Goal: Use online tool/utility: Utilize a website feature to perform a specific function

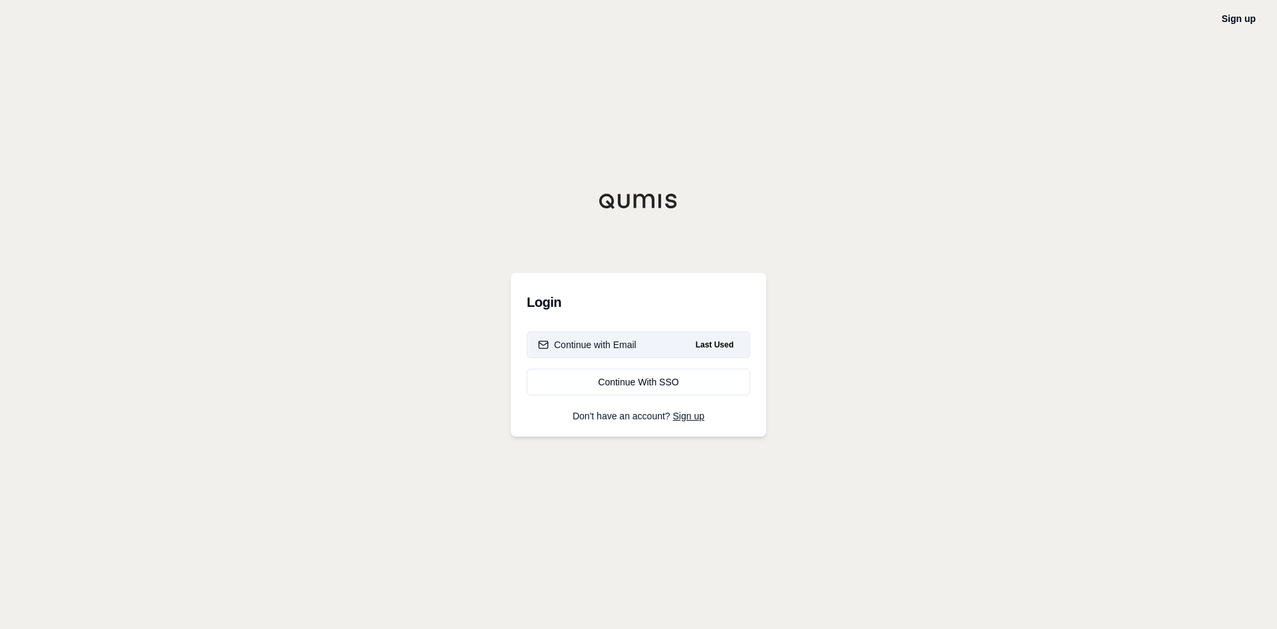
click at [627, 346] on div "Continue with Email" at bounding box center [587, 344] width 98 height 13
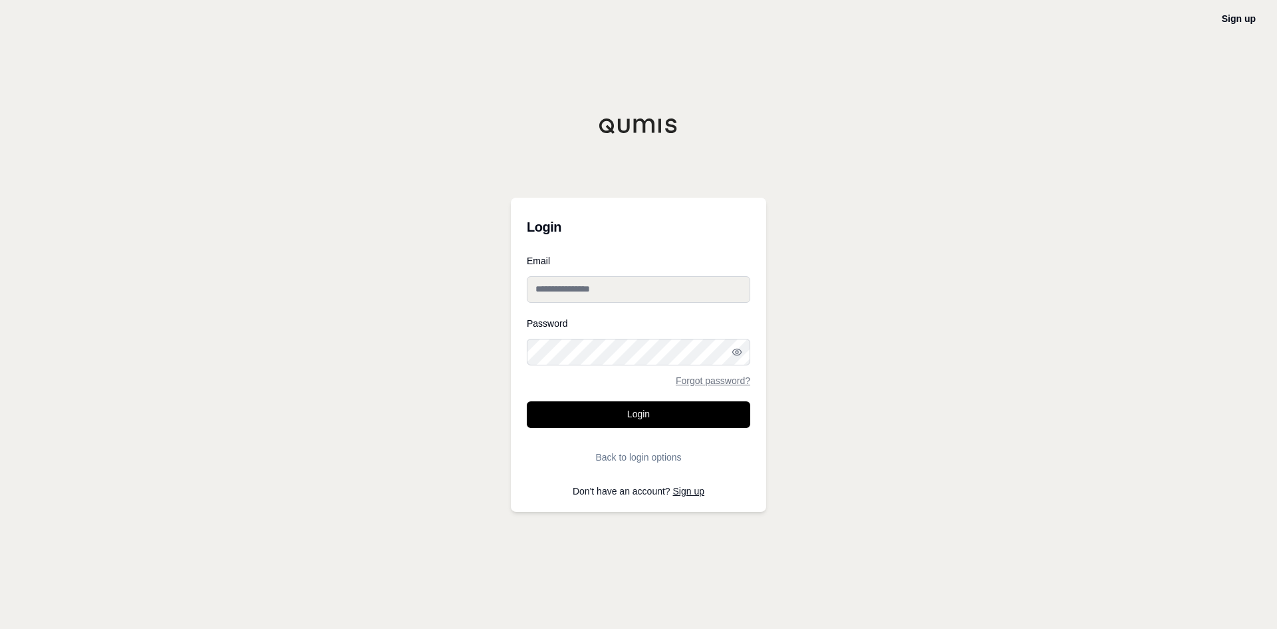
type input "**********"
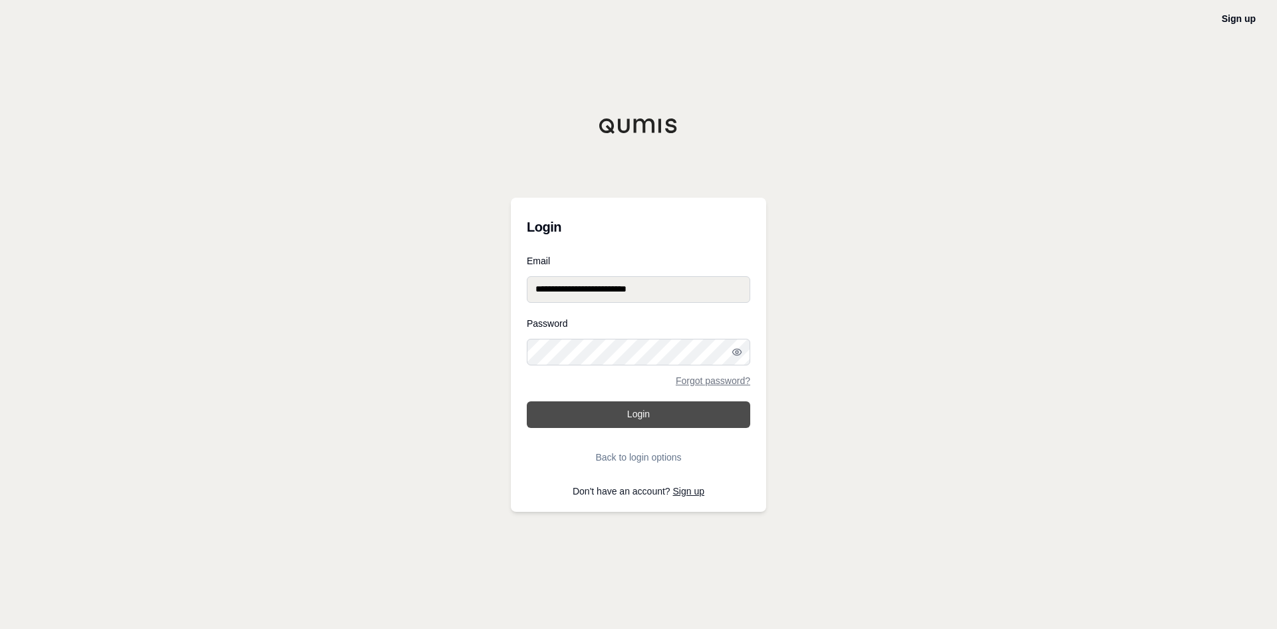
click at [635, 418] on button "Login" at bounding box center [639, 414] width 224 height 27
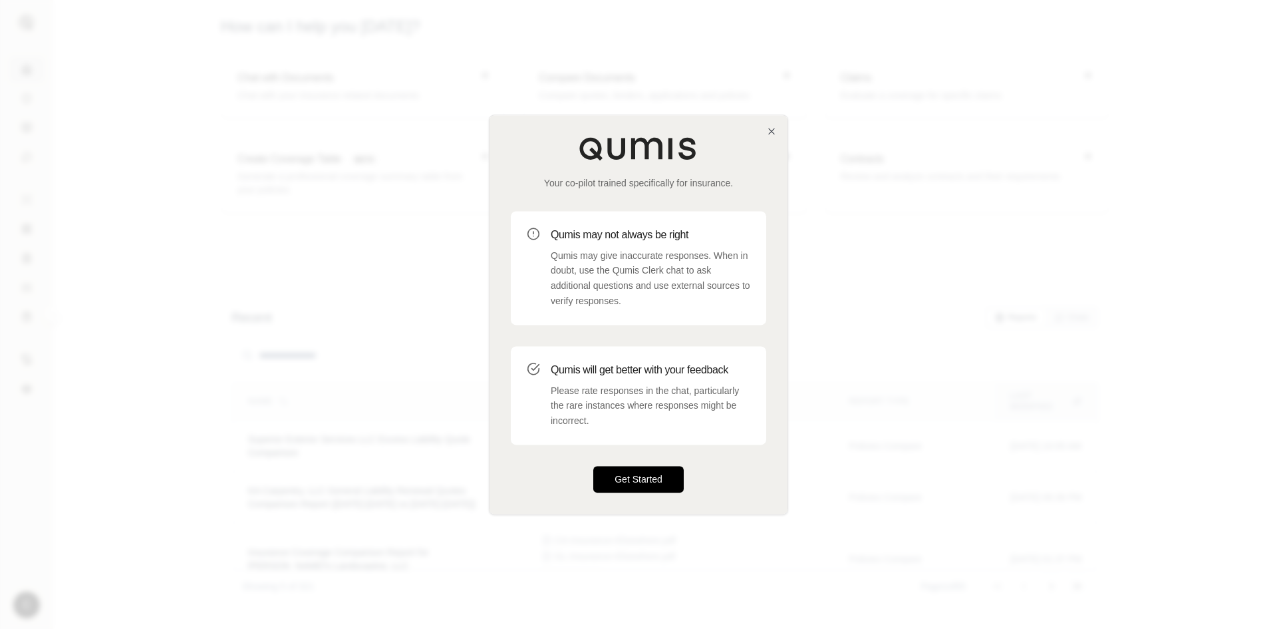
click at [641, 477] on button "Get Started" at bounding box center [638, 479] width 90 height 27
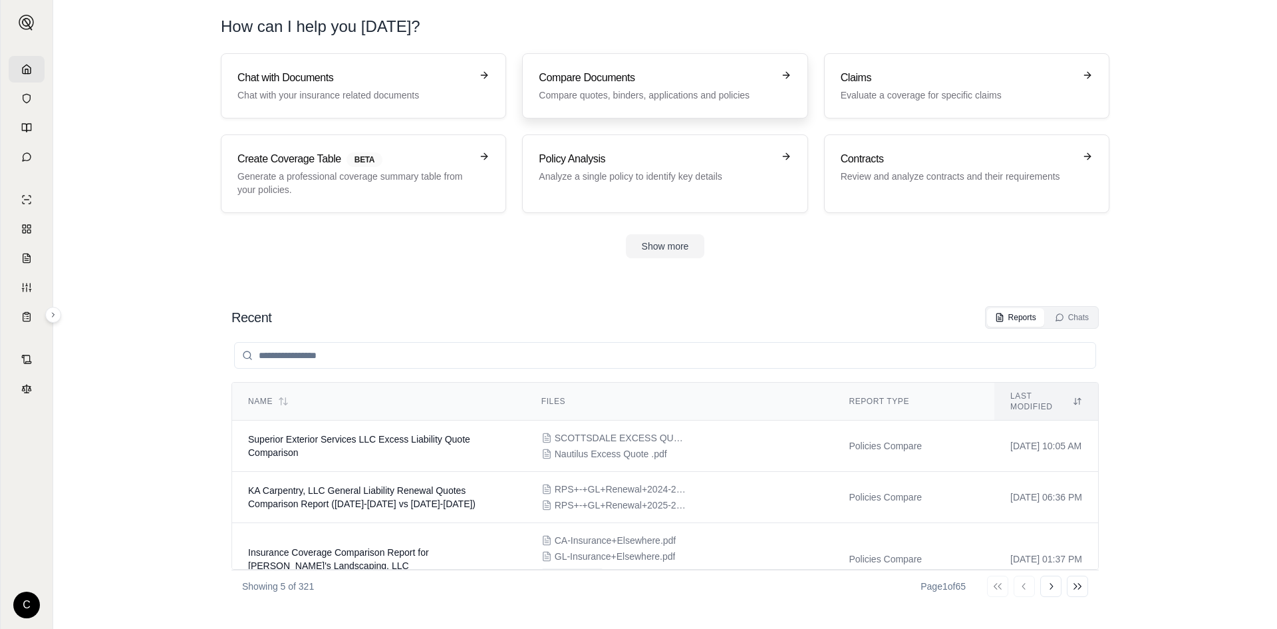
click at [633, 102] on link "Compare Documents Compare quotes, binders, applications and policies" at bounding box center [664, 85] width 285 height 65
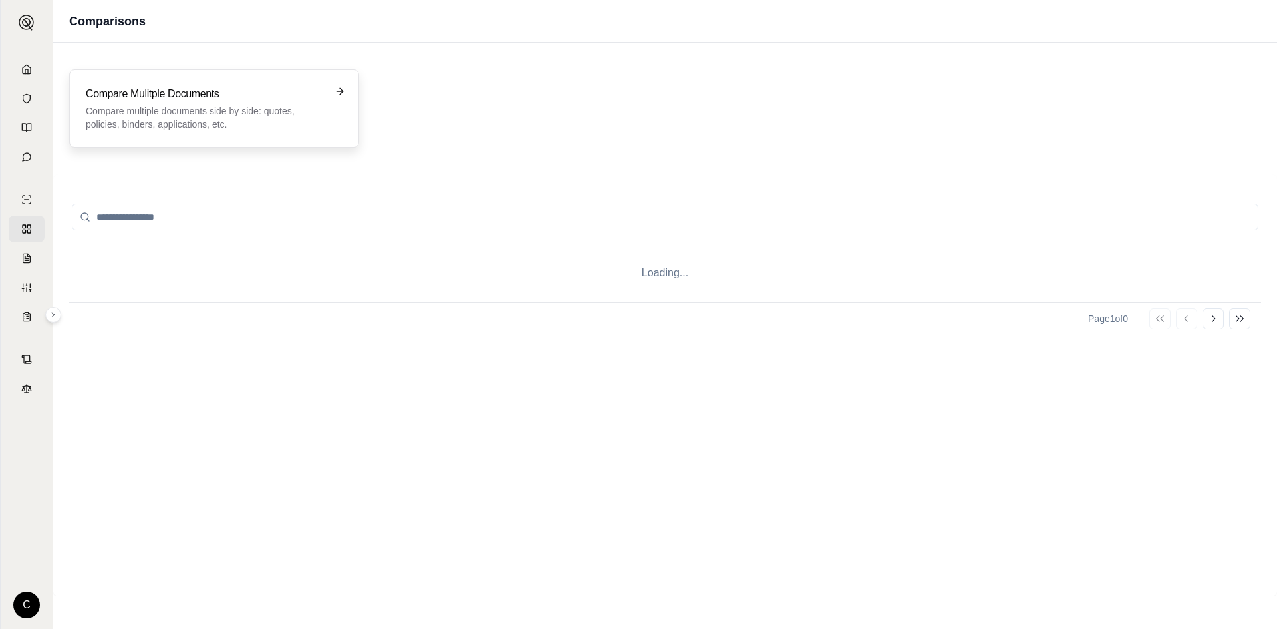
click at [198, 111] on p "Compare multiple documents side by side: quotes, policies, binders, application…" at bounding box center [205, 117] width 238 height 27
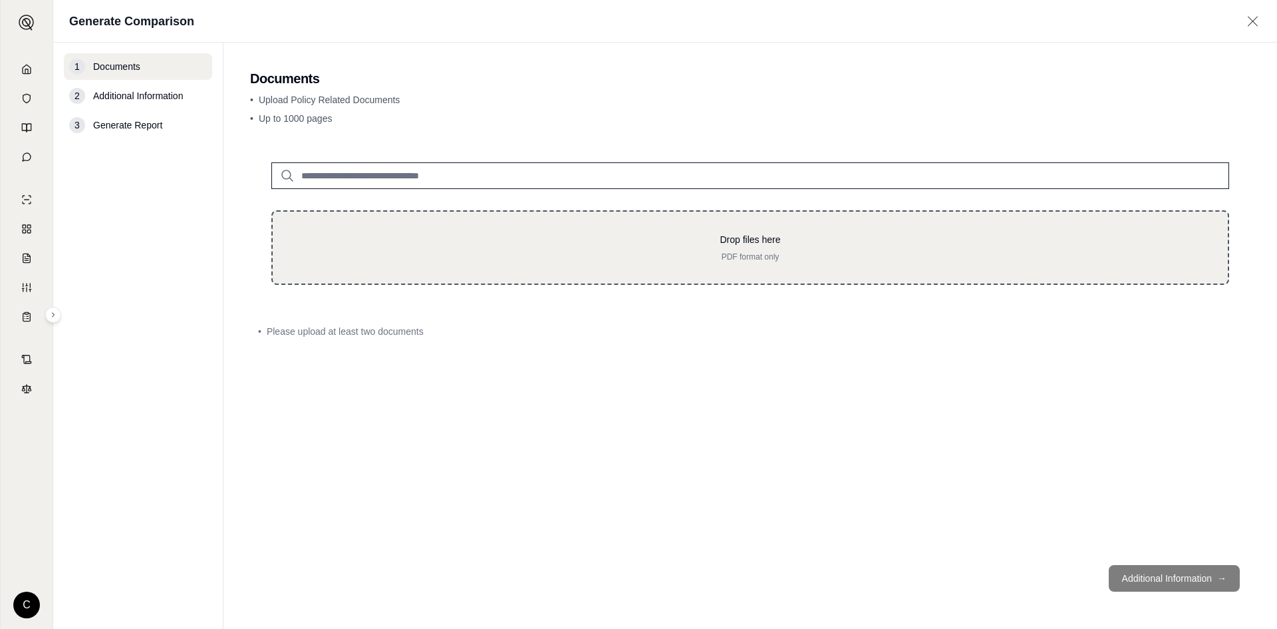
click at [412, 245] on p "Drop files here" at bounding box center [750, 239] width 913 height 13
type input "**********"
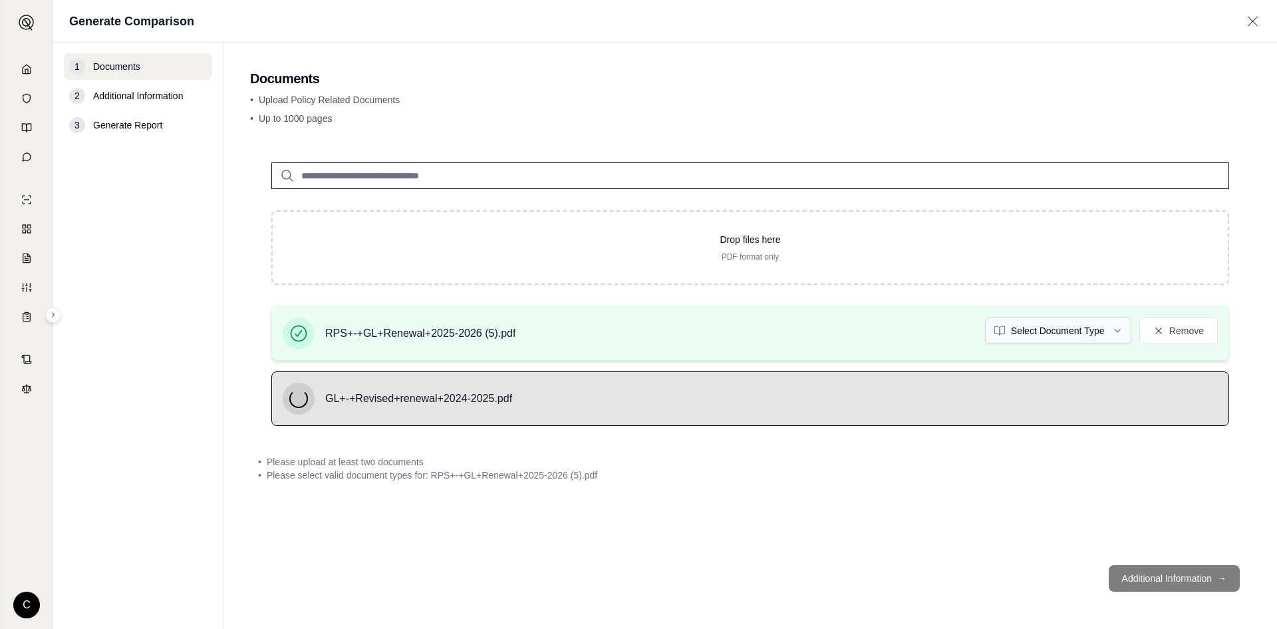
click at [1040, 335] on html "C Generate Comparison 1 Documents 2 Additional Information 3 Generate Report Do…" at bounding box center [638, 314] width 1277 height 629
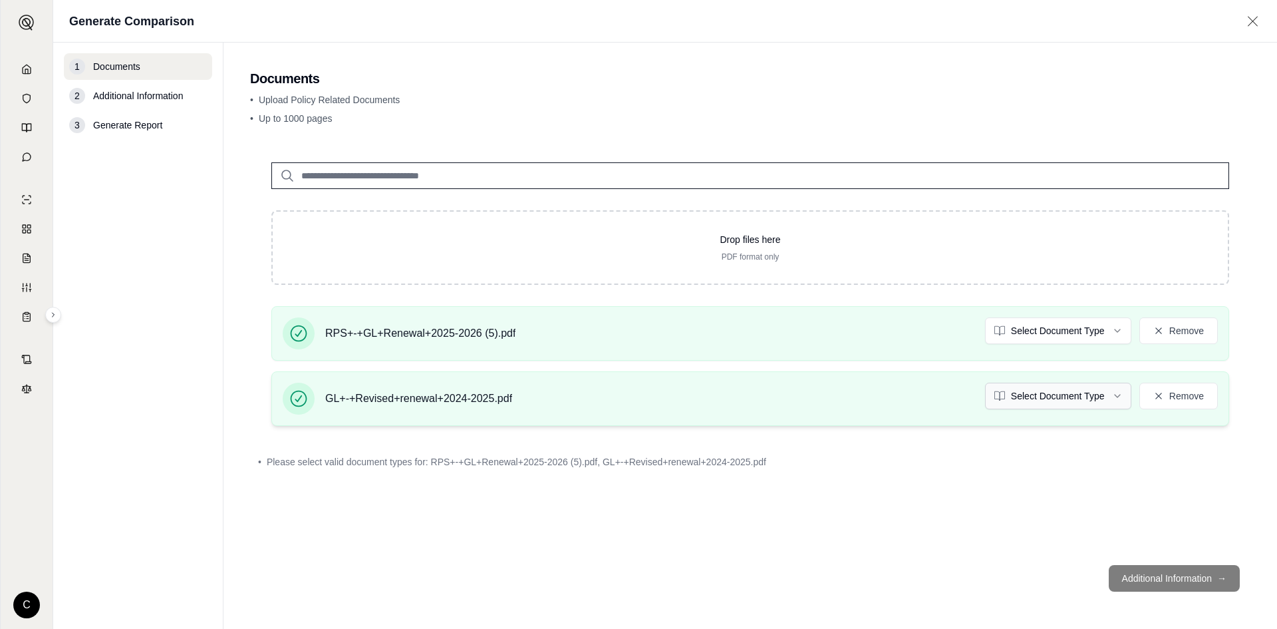
click at [1062, 395] on html "C Generate Comparison 1 Documents 2 Additional Information 3 Generate Report Do…" at bounding box center [638, 314] width 1277 height 629
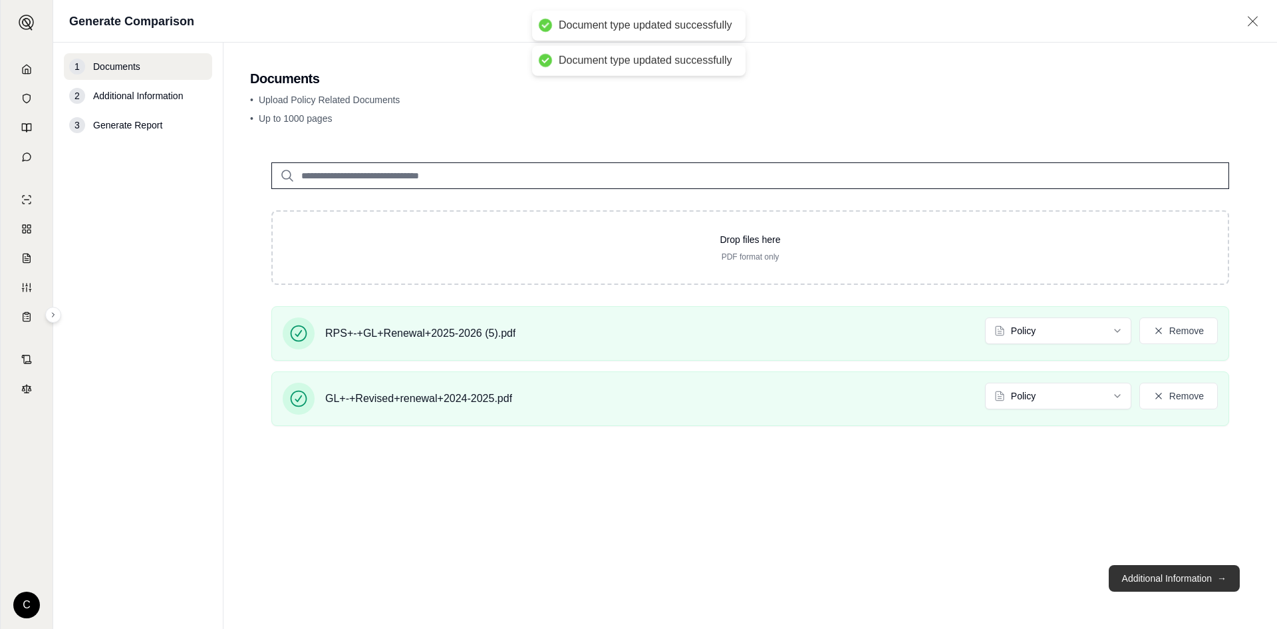
click at [1158, 575] on button "Additional Information →" at bounding box center [1174, 578] width 131 height 27
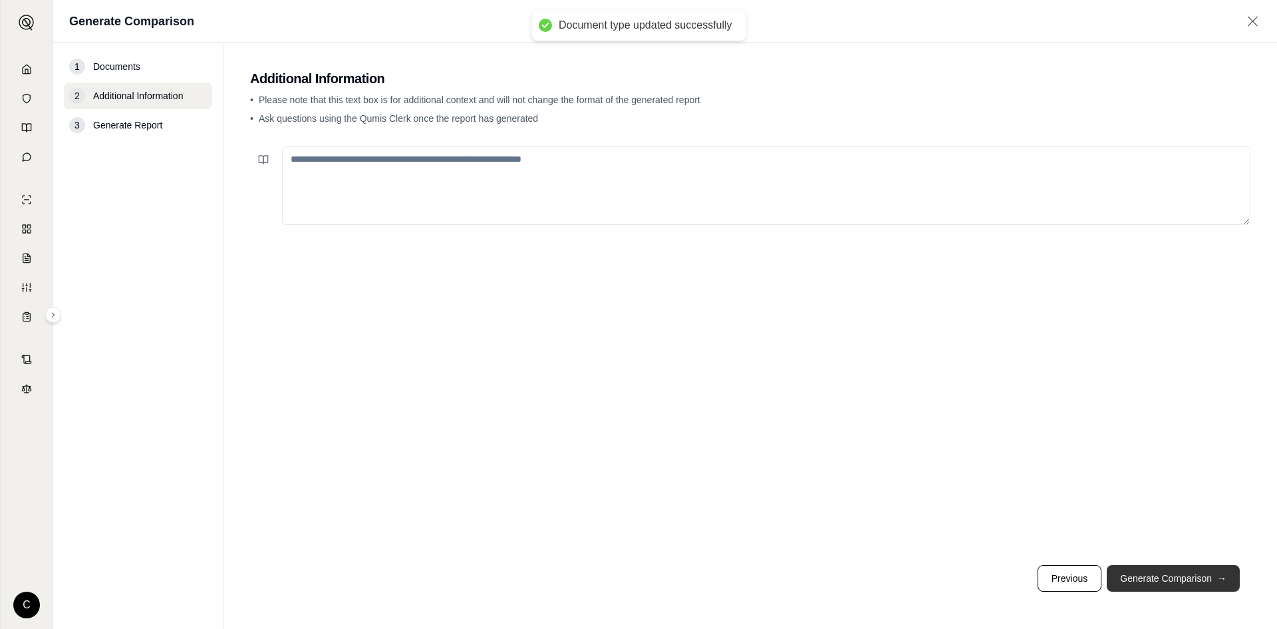
click at [1198, 579] on button "Generate Comparison →" at bounding box center [1173, 578] width 133 height 27
